Goal: Task Accomplishment & Management: Complete application form

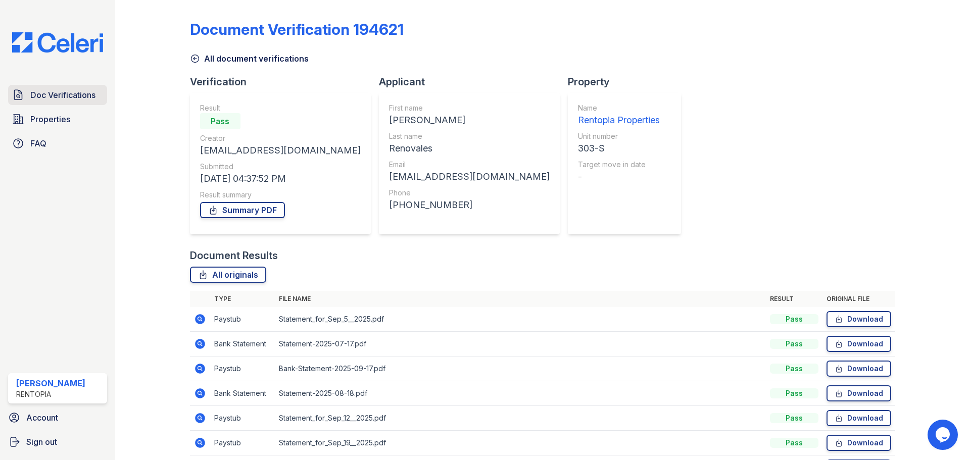
click at [77, 97] on span "Doc Verifications" at bounding box center [62, 95] width 65 height 12
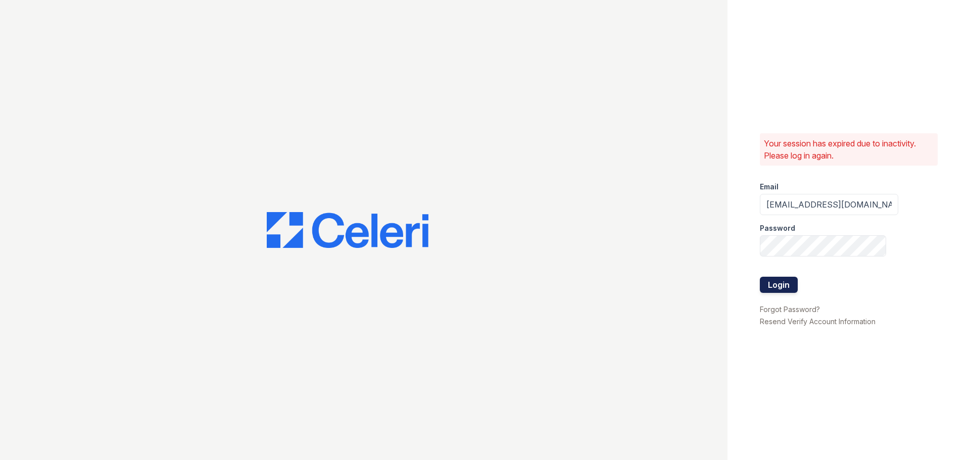
click at [786, 290] on button "Login" at bounding box center [778, 285] width 38 height 16
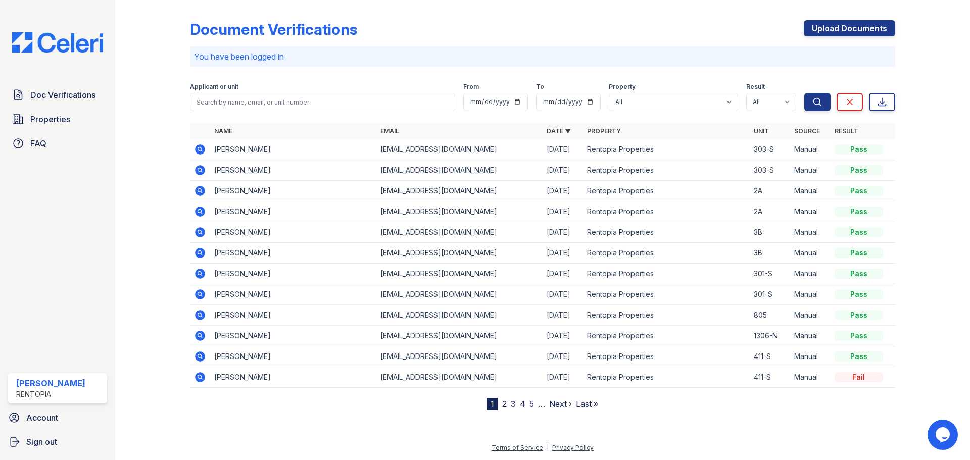
click at [503, 404] on link "2" at bounding box center [504, 404] width 5 height 10
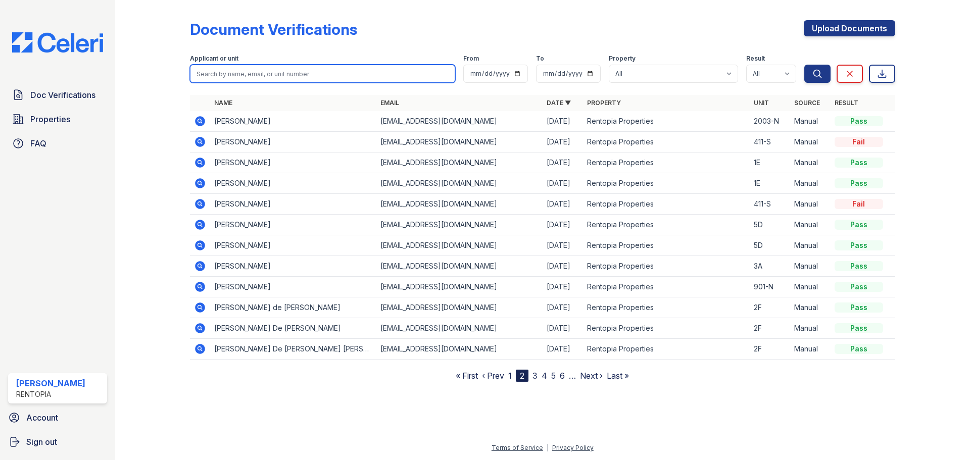
click at [313, 72] on input "search" at bounding box center [322, 74] width 265 height 18
paste input "[PERSON_NAME]"
type input "[PERSON_NAME]"
click at [804, 65] on button "Search" at bounding box center [817, 74] width 26 height 18
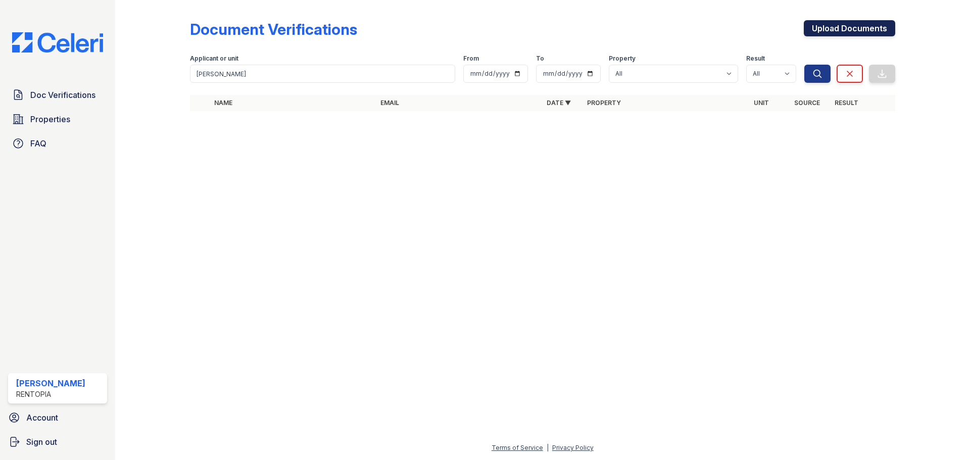
click at [856, 23] on link "Upload Documents" at bounding box center [848, 28] width 91 height 16
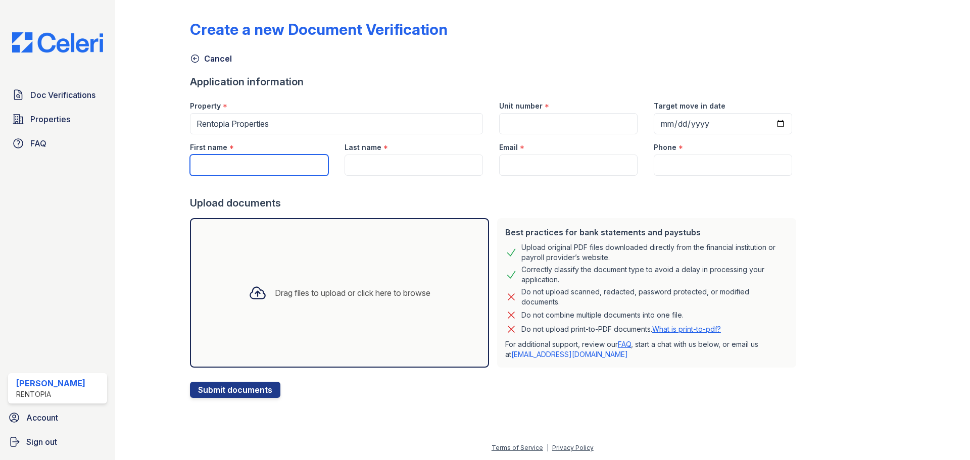
click at [228, 166] on input "First name" at bounding box center [259, 165] width 138 height 21
paste input "[PERSON_NAME]"
click at [258, 168] on input "[PERSON_NAME]" at bounding box center [259, 165] width 138 height 21
drag, startPoint x: 272, startPoint y: 168, endPoint x: 232, endPoint y: 168, distance: 39.9
click at [232, 168] on input "[PERSON_NAME]" at bounding box center [259, 165] width 138 height 21
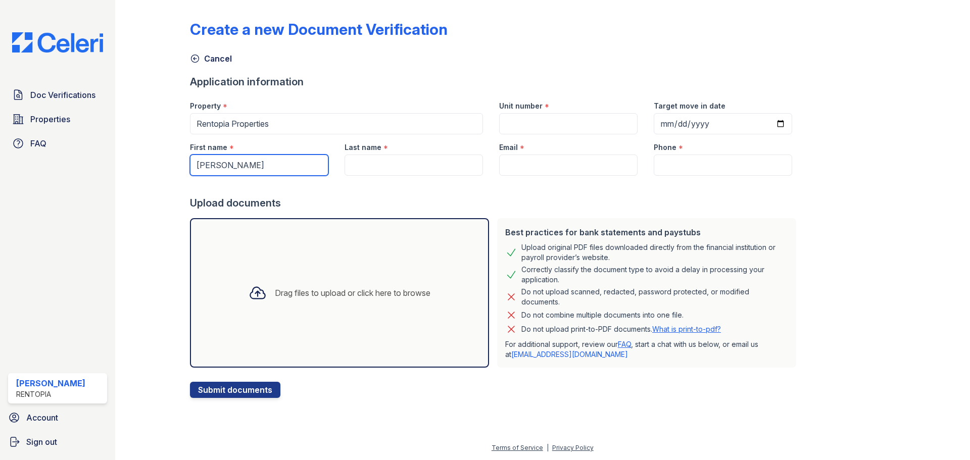
type input "[PERSON_NAME]"
click at [409, 166] on input "Last name" at bounding box center [413, 165] width 138 height 21
paste input "[PERSON_NAME]"
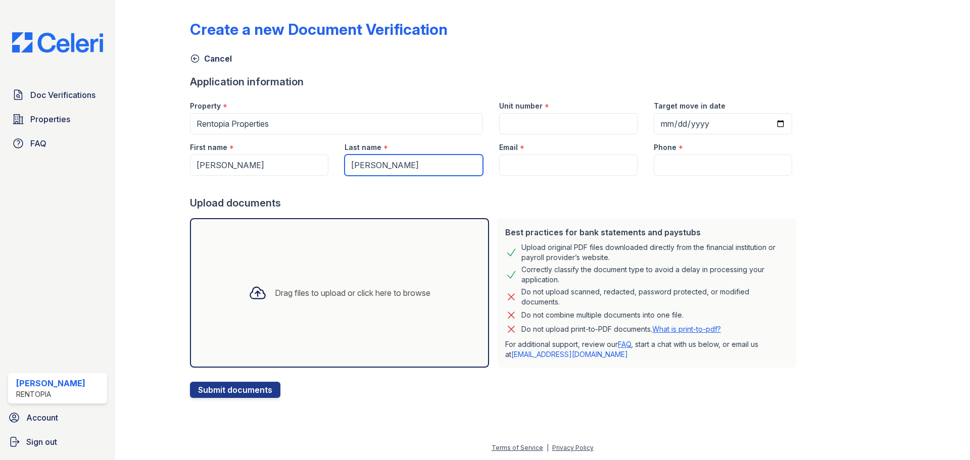
type input "[PERSON_NAME]"
drag, startPoint x: 579, startPoint y: 124, endPoint x: 595, endPoint y: 124, distance: 16.2
click at [579, 124] on input "Unit number" at bounding box center [568, 123] width 138 height 21
type input "411-S"
click at [583, 162] on input "Email" at bounding box center [568, 165] width 138 height 21
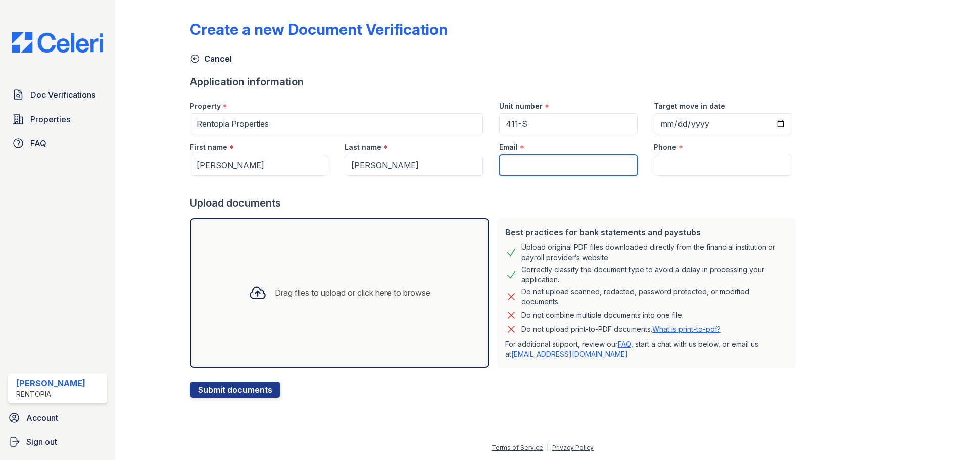
type input "[EMAIL_ADDRESS][DOMAIN_NAME]"
type input "9172021817"
click at [240, 302] on div "Drag files to upload or click here to browse" at bounding box center [339, 293] width 198 height 34
click at [295, 262] on div "Drag files to upload or click here to browse" at bounding box center [339, 292] width 299 height 149
click at [387, 293] on div "Drag files to upload or click here to browse" at bounding box center [353, 293] width 156 height 12
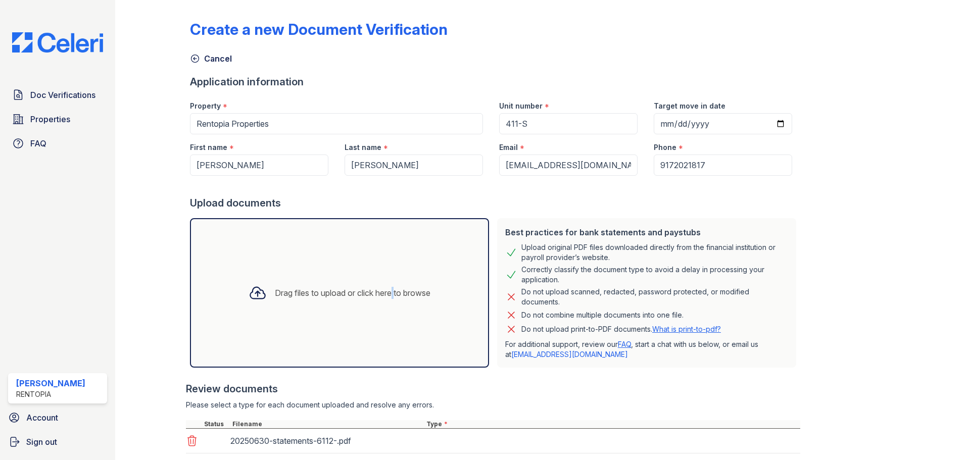
scroll to position [114, 0]
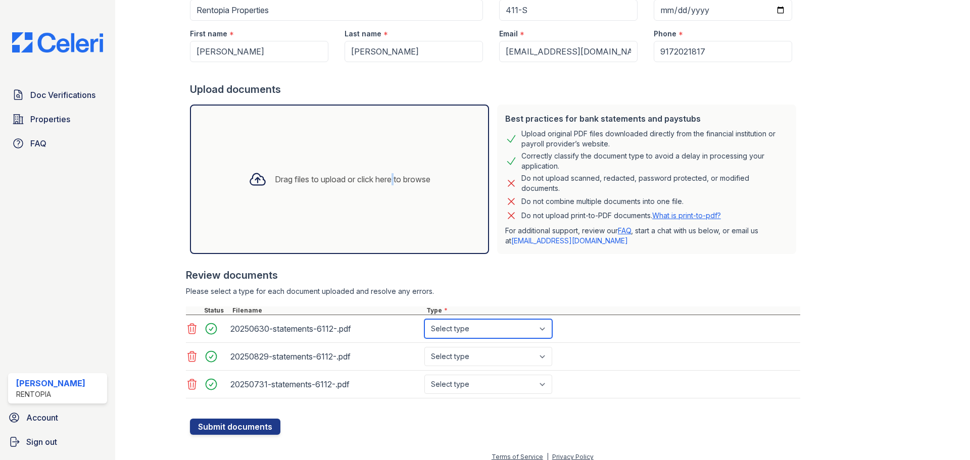
click at [460, 329] on select "Select type Paystub Bank Statement Offer Letter Tax Documents Benefit Award Let…" at bounding box center [488, 328] width 128 height 19
select select "bank_statement"
click at [424, 319] on select "Select type Paystub Bank Statement Offer Letter Tax Documents Benefit Award Let…" at bounding box center [488, 328] width 128 height 19
click at [461, 358] on select "Select type Paystub Bank Statement Offer Letter Tax Documents Benefit Award Let…" at bounding box center [488, 356] width 128 height 19
select select "bank_statement"
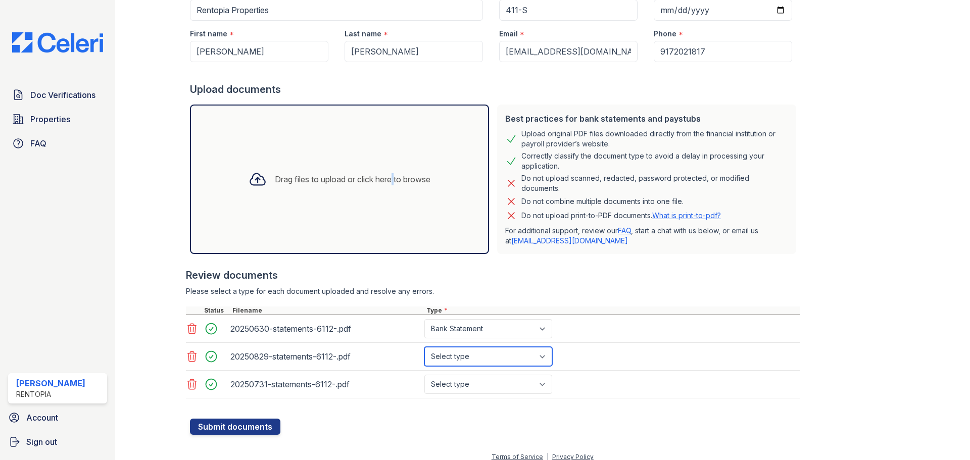
click at [424, 347] on select "Select type Paystub Bank Statement Offer Letter Tax Documents Benefit Award Let…" at bounding box center [488, 356] width 128 height 19
click at [479, 394] on div "20250731-statements-6112-.pdf Select type Paystub Bank Statement Offer Letter T…" at bounding box center [493, 385] width 614 height 28
drag, startPoint x: 491, startPoint y: 389, endPoint x: 489, endPoint y: 381, distance: 8.2
click at [491, 389] on select "Select type Paystub Bank Statement Offer Letter Tax Documents Benefit Award Let…" at bounding box center [488, 384] width 128 height 19
select select "bank_statement"
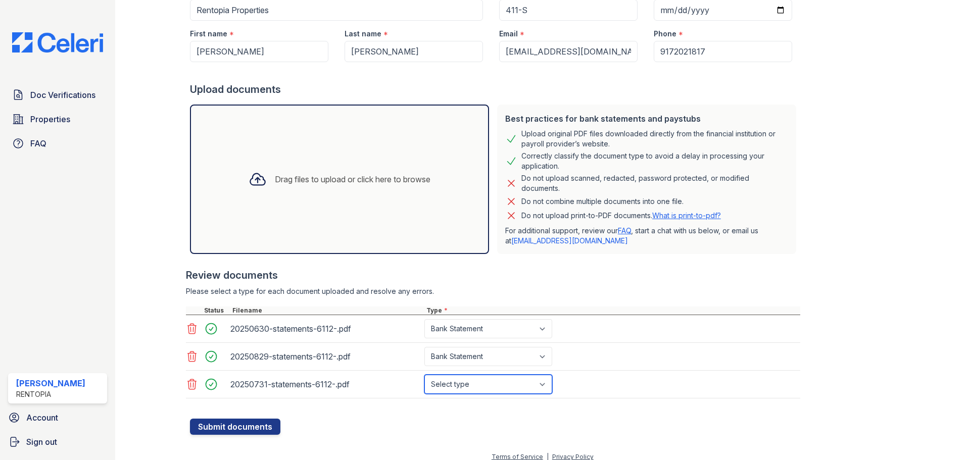
click at [424, 375] on select "Select type Paystub Bank Statement Offer Letter Tax Documents Benefit Award Let…" at bounding box center [488, 384] width 128 height 19
click at [244, 426] on button "Submit documents" at bounding box center [235, 427] width 90 height 16
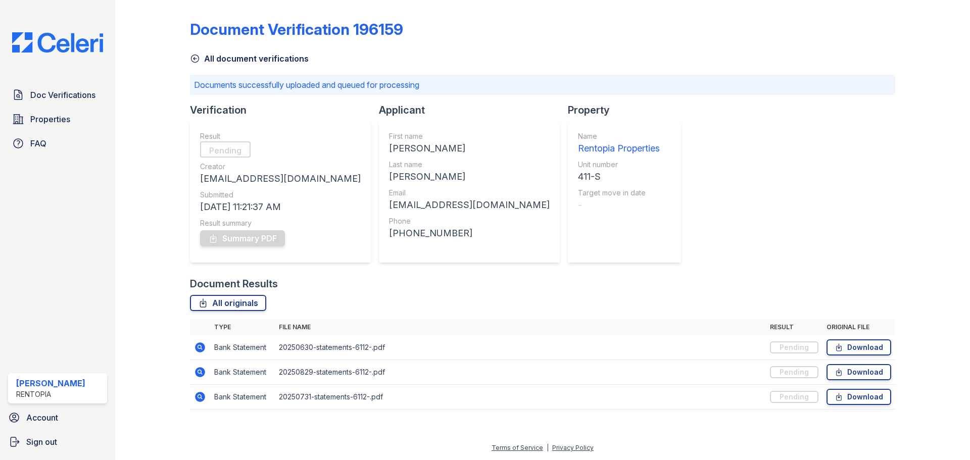
click at [154, 251] on div at bounding box center [160, 212] width 59 height 416
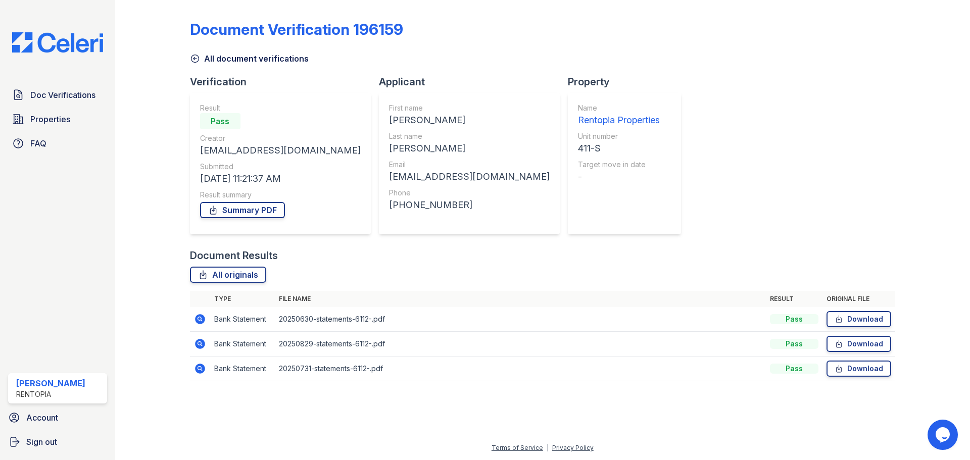
drag, startPoint x: 233, startPoint y: 206, endPoint x: 354, endPoint y: 164, distance: 128.7
click at [233, 206] on link "Summary PDF" at bounding box center [242, 210] width 85 height 16
